Goal: Task Accomplishment & Management: Complete application form

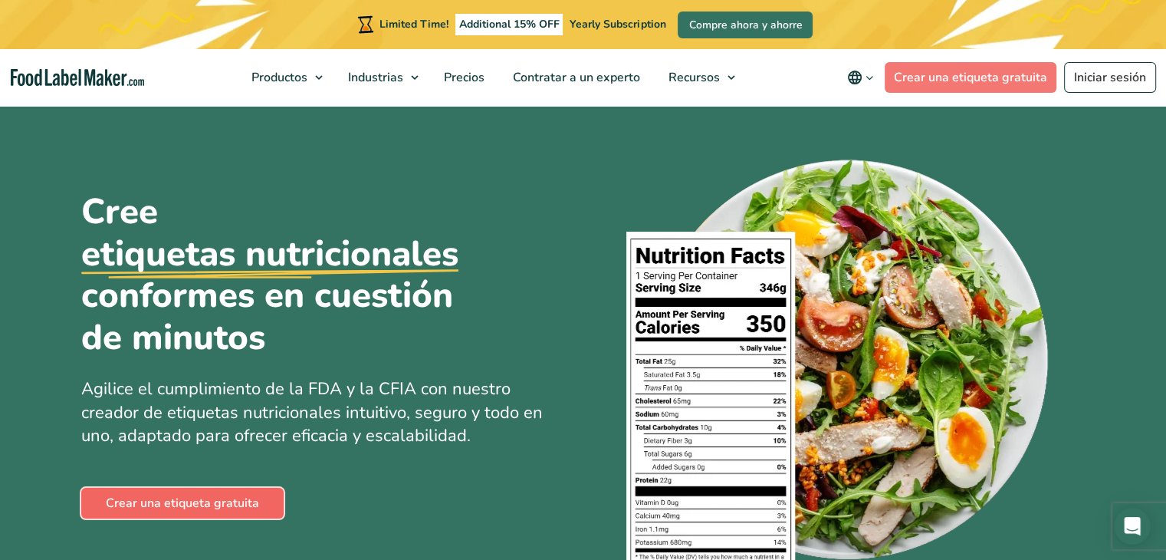
click at [209, 507] on link "Crear una etiqueta gratuita" at bounding box center [182, 503] width 202 height 31
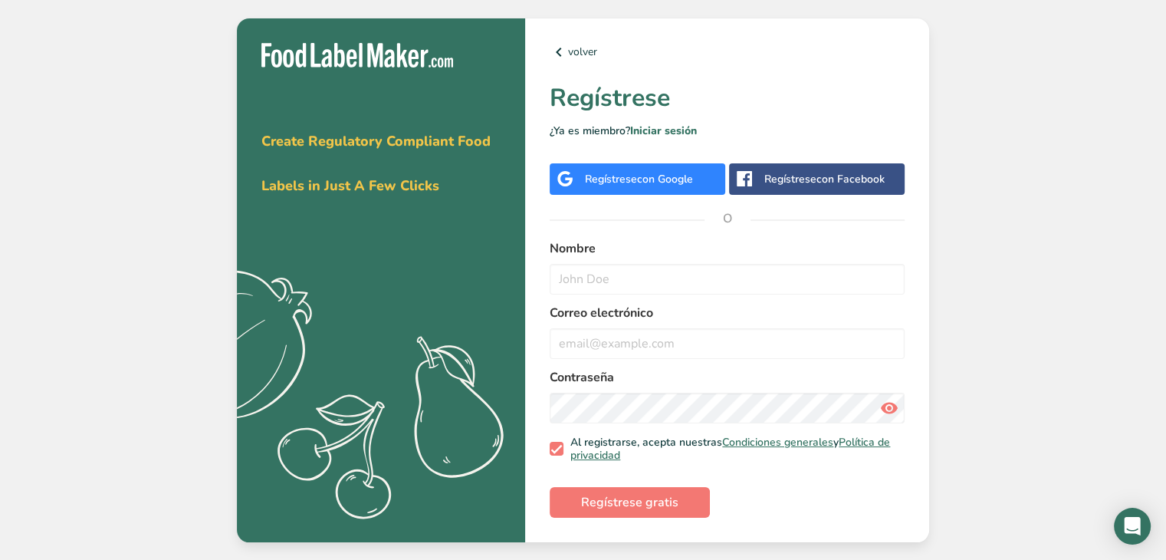
click at [615, 172] on div "Regístrese con Google" at bounding box center [639, 179] width 108 height 16
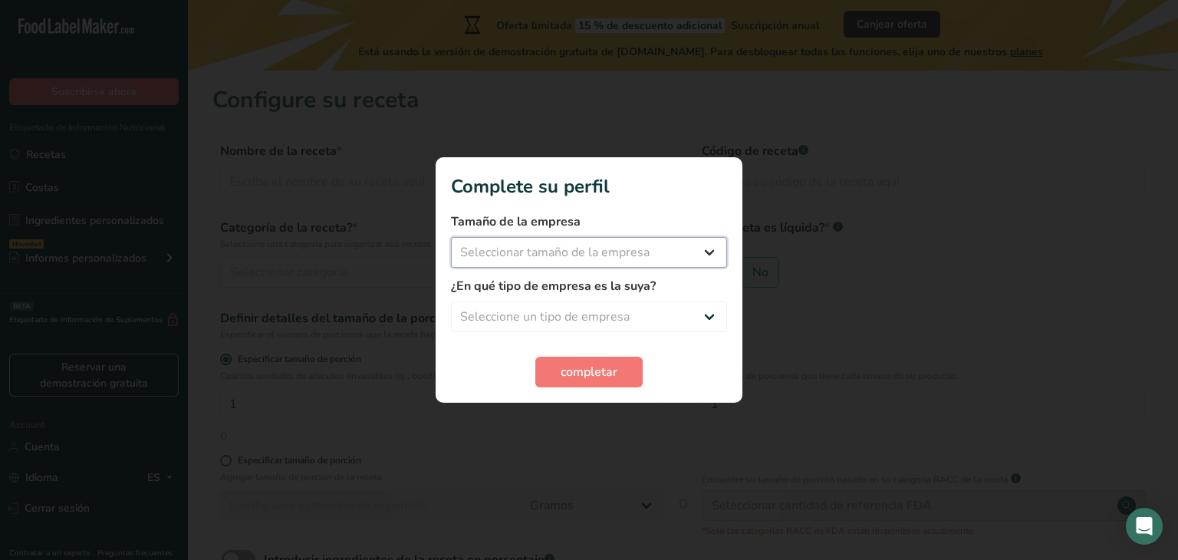
click at [696, 248] on select "Seleccionar tamaño de la empresa Menos de 10 empleados De 10 a 50 empleados De …" at bounding box center [589, 252] width 276 height 31
select select "1"
click at [451, 237] on select "Seleccionar tamaño de la empresa Menos de 10 empleados De 10 a 50 empleados De …" at bounding box center [589, 252] width 276 height 31
click at [625, 315] on select "Seleccione un tipo de empresa Fabricante de alimentos envasados Restaurante y c…" at bounding box center [589, 316] width 276 height 31
select select "1"
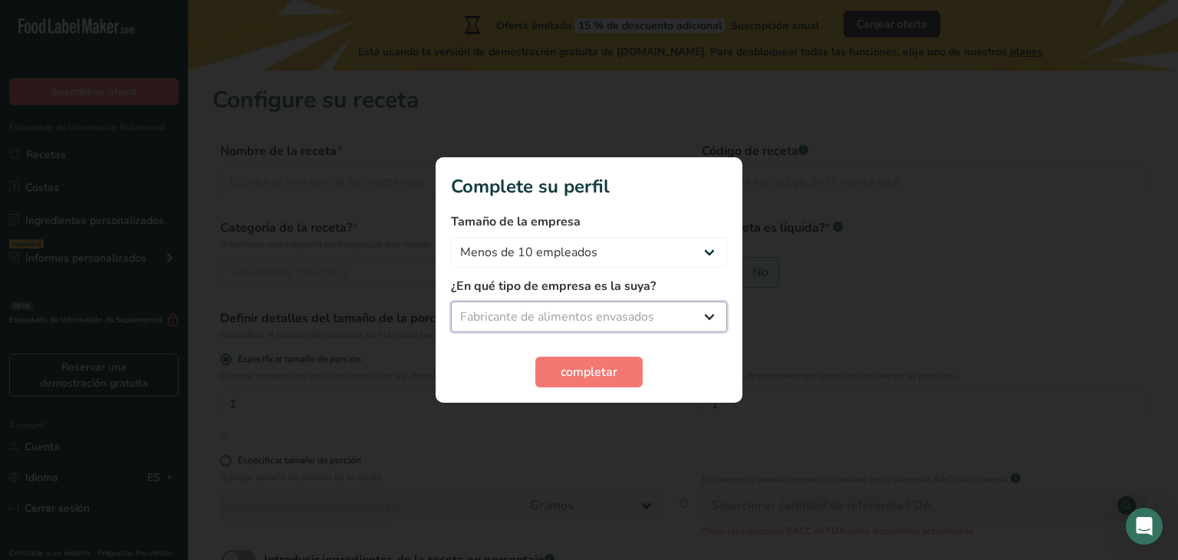
click at [451, 301] on select "Seleccione un tipo de empresa Fabricante de alimentos envasados Restaurante y c…" at bounding box center [589, 316] width 276 height 31
click at [607, 366] on span "completar" at bounding box center [588, 372] width 57 height 18
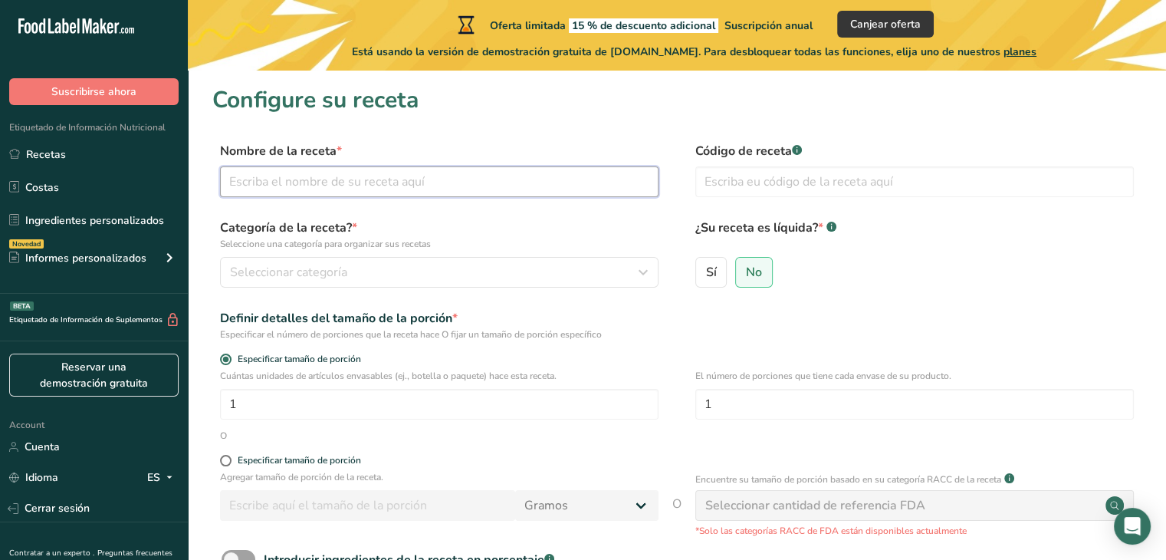
click at [360, 185] on input "text" at bounding box center [439, 181] width 439 height 31
type input "Mermelada"
click at [790, 176] on input "text" at bounding box center [914, 181] width 439 height 31
click at [708, 275] on span "Sí" at bounding box center [711, 271] width 11 height 15
click at [706, 275] on input "Sí" at bounding box center [701, 272] width 10 height 10
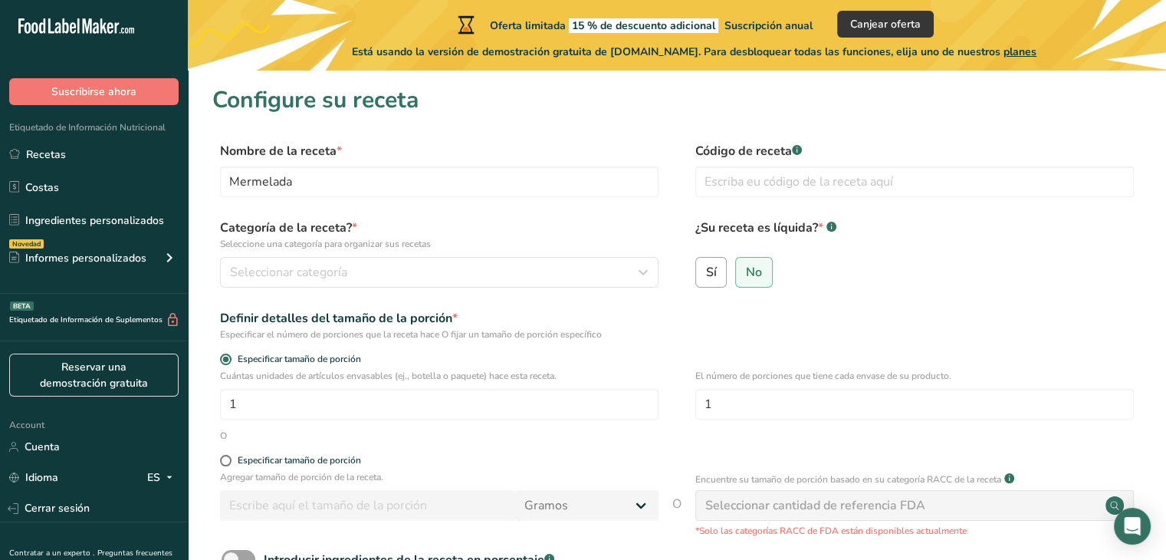
radio input "true"
radio input "false"
select select "22"
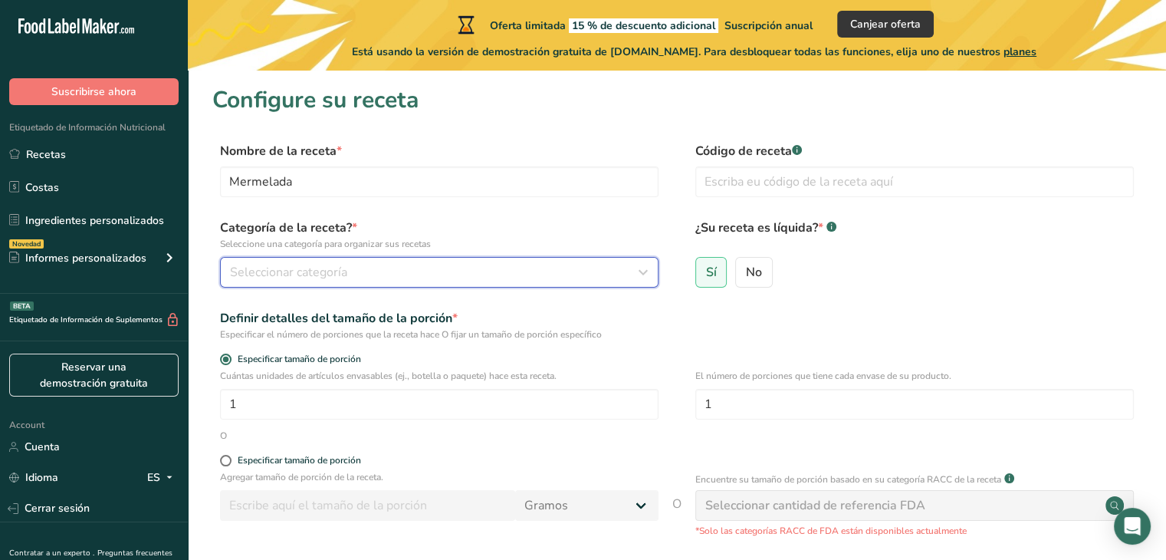
click at [343, 281] on button "Seleccionar categoría" at bounding box center [439, 272] width 439 height 31
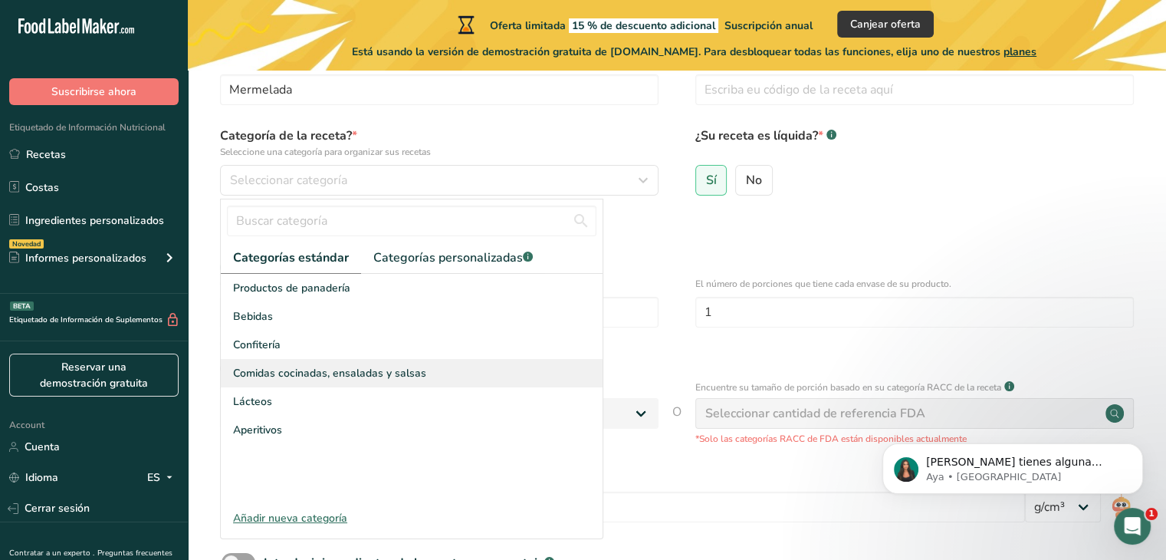
click at [411, 366] on span "Comidas cocinadas, ensaladas y salsas" at bounding box center [329, 373] width 193 height 16
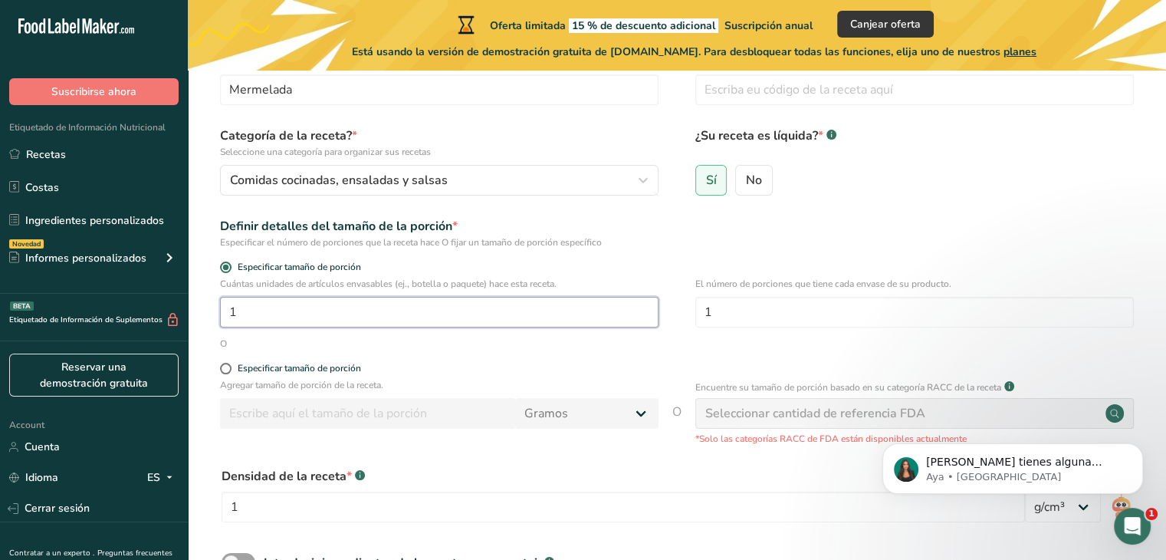
click at [318, 319] on input "1" at bounding box center [439, 312] width 439 height 31
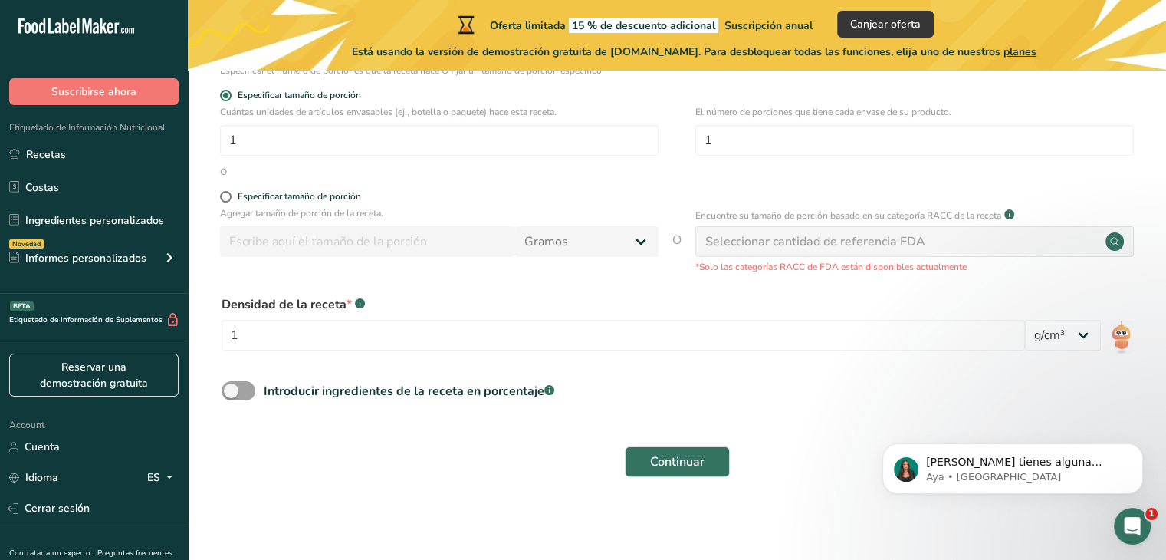
click at [831, 243] on div "Seleccionar cantidad de referencia FDA" at bounding box center [815, 241] width 220 height 18
click at [271, 195] on div "Especificar tamaño de porción" at bounding box center [299, 196] width 123 height 11
click at [230, 195] on input "Especificar tamaño de porción" at bounding box center [225, 197] width 10 height 10
radio input "true"
radio input "false"
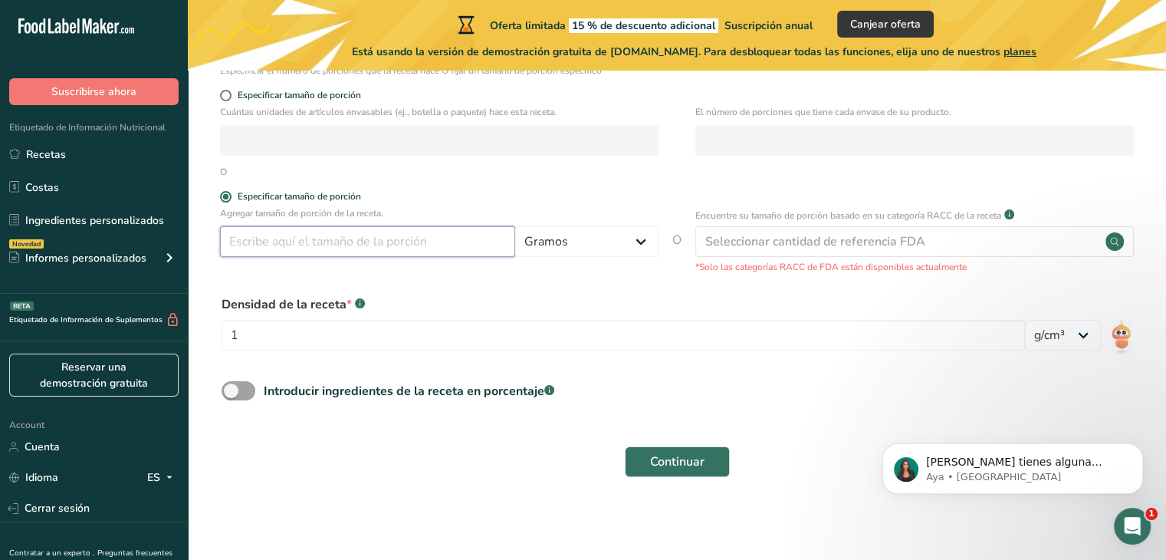
click at [274, 242] on input "number" at bounding box center [367, 241] width 295 height 31
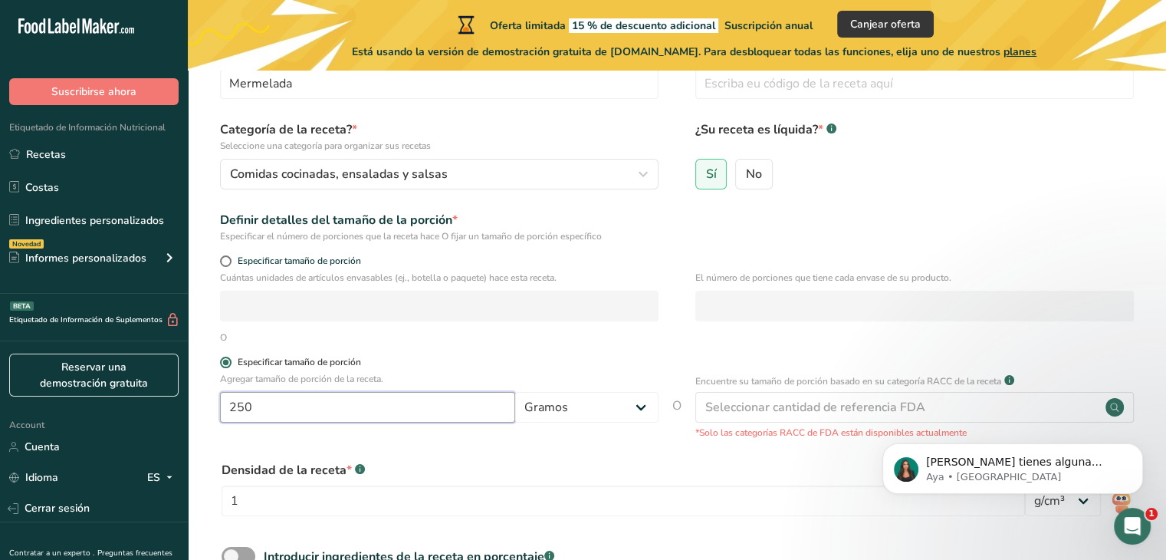
scroll to position [112, 0]
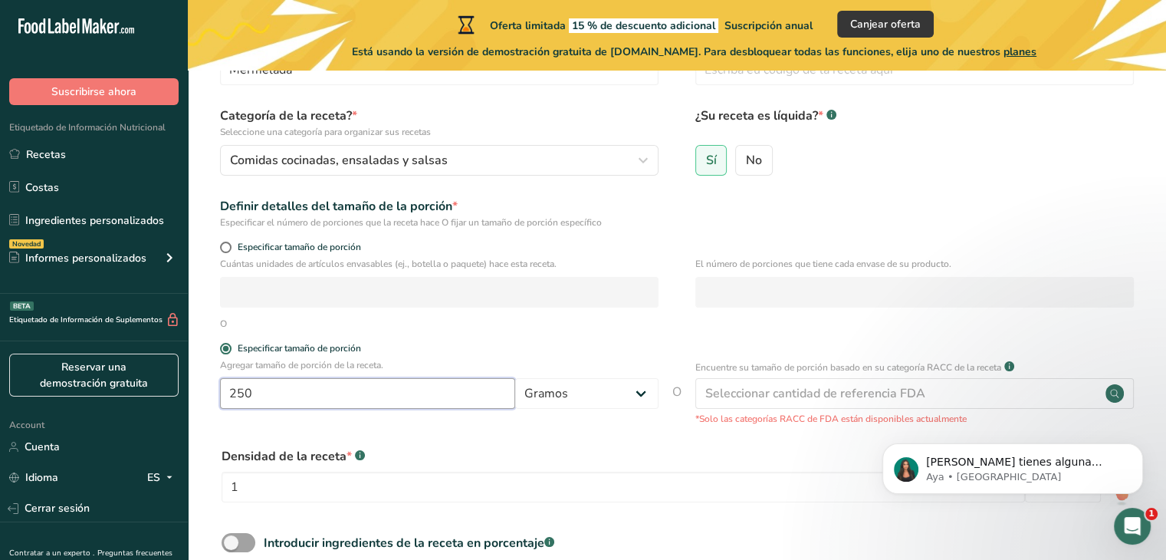
type input "250"
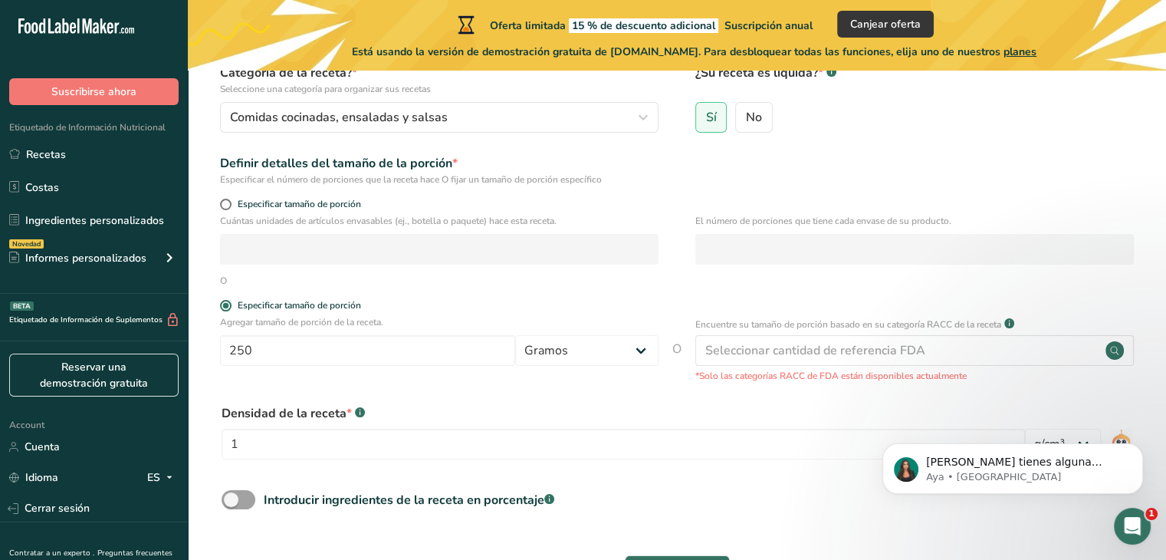
scroll to position [264, 0]
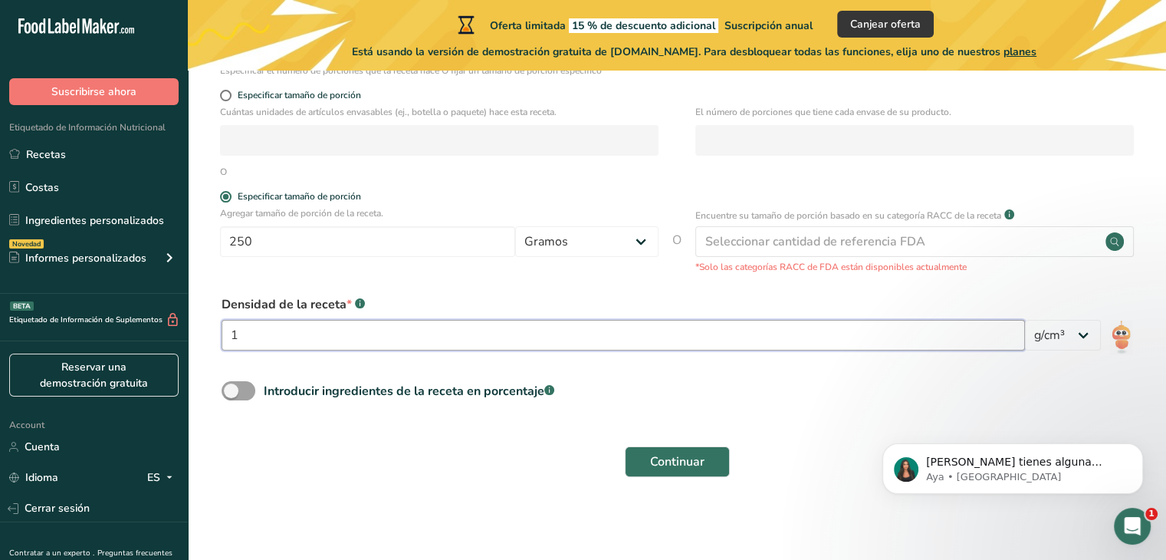
click at [571, 341] on input "1" at bounding box center [623, 335] width 803 height 31
click at [236, 389] on span at bounding box center [239, 390] width 34 height 19
click at [232, 389] on input "Introducir ingredientes de la receta en porcentaje .a-a{fill:#347362;}.b-a{fill…" at bounding box center [227, 391] width 10 height 10
checkbox input "true"
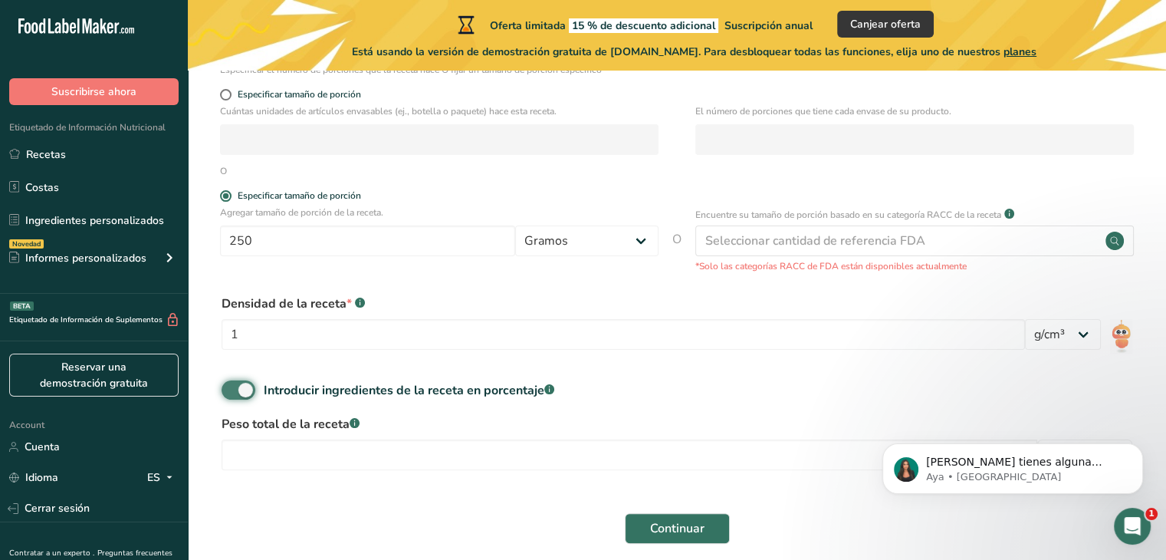
scroll to position [332, 0]
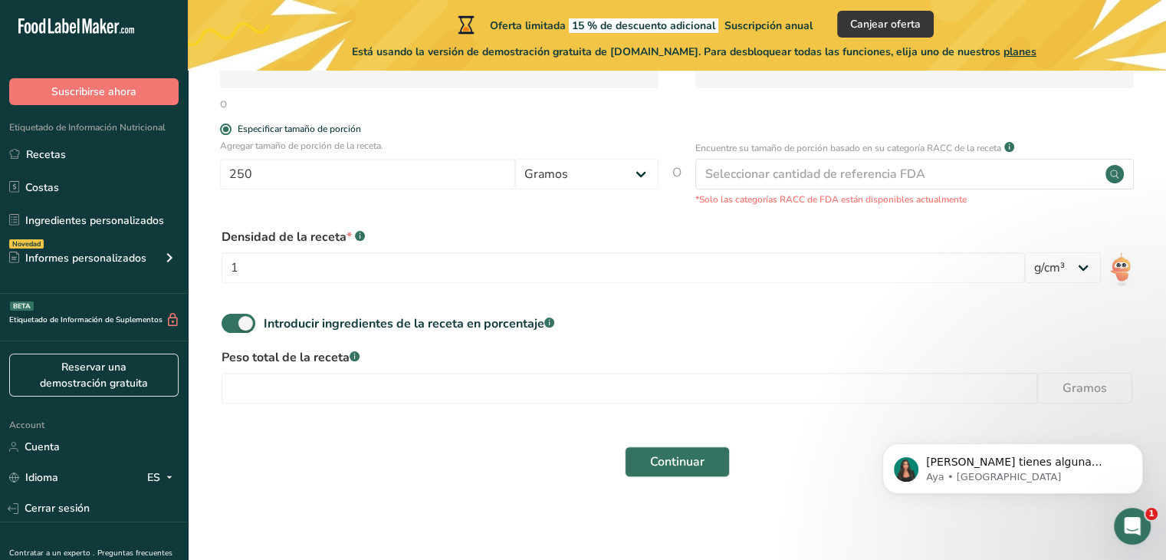
click at [240, 333] on div "Introducir ingredientes de la receta en porcentaje .a-a{fill:#347362;}.b-a{fill…" at bounding box center [676, 329] width 929 height 31
